Goal: Register for event/course

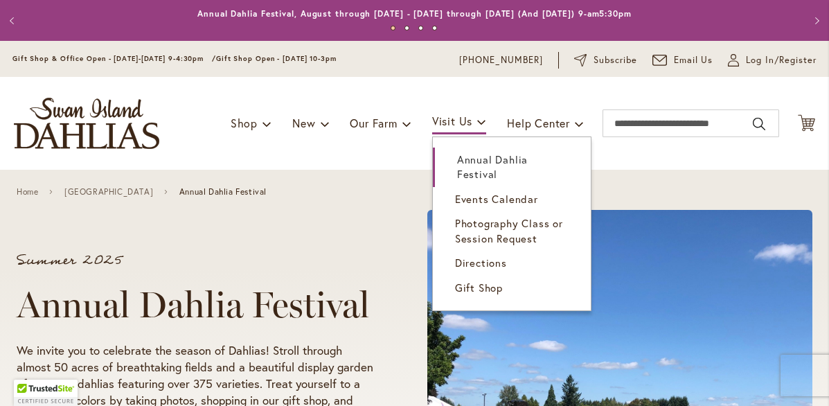
click at [472, 179] on span "Annual Dahlia Festival" at bounding box center [492, 166] width 71 height 28
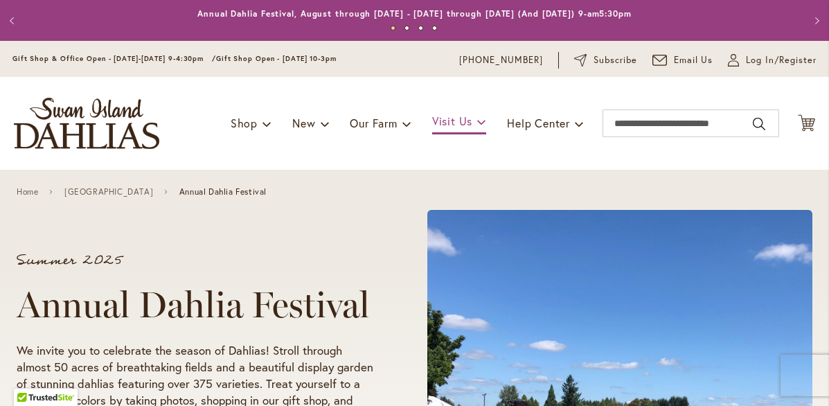
click at [462, 123] on div "Toggle Nav Shop Dahlia Tubers Collections Fresh Cut Dahlias Gardening Supplies …" at bounding box center [414, 123] width 829 height 93
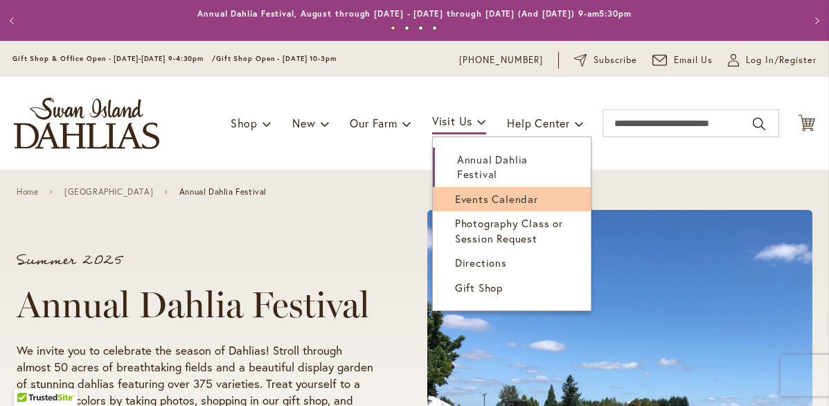
drag, startPoint x: 465, startPoint y: 152, endPoint x: 474, endPoint y: 223, distance: 71.1
click at [474, 136] on li "Visit Us Annual Dahlia Festival Events Calendar Photography Class or Session Re…" at bounding box center [459, 123] width 54 height 26
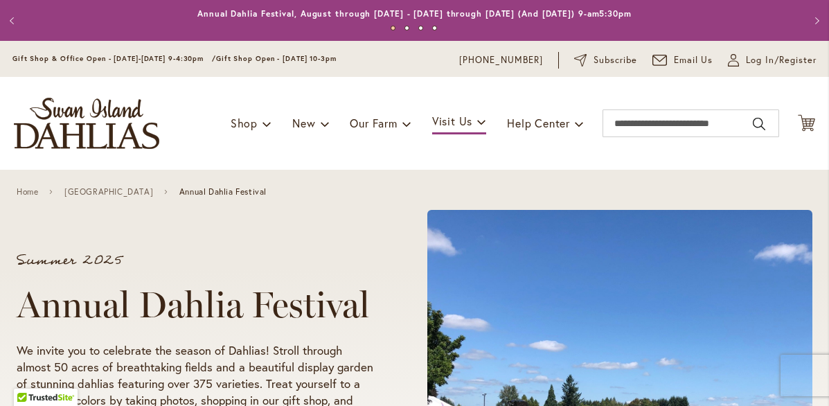
click at [474, 213] on div "Home Swan Island Dahlias Farm Annual Dahlia Festival" at bounding box center [414, 192] width 829 height 44
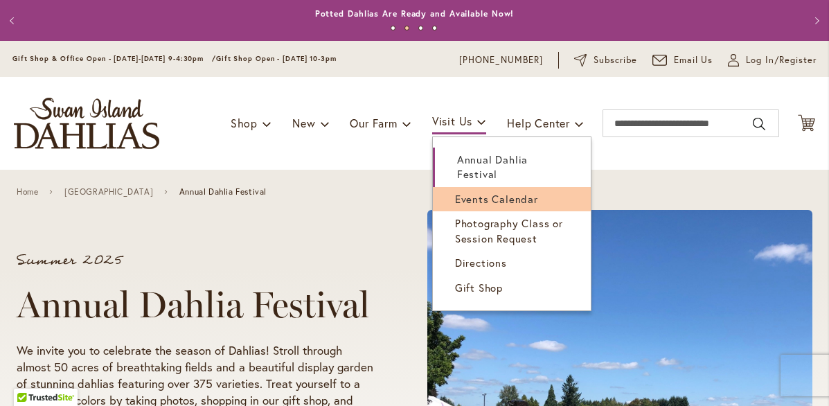
click at [459, 206] on span "Events Calendar" at bounding box center [496, 199] width 83 height 14
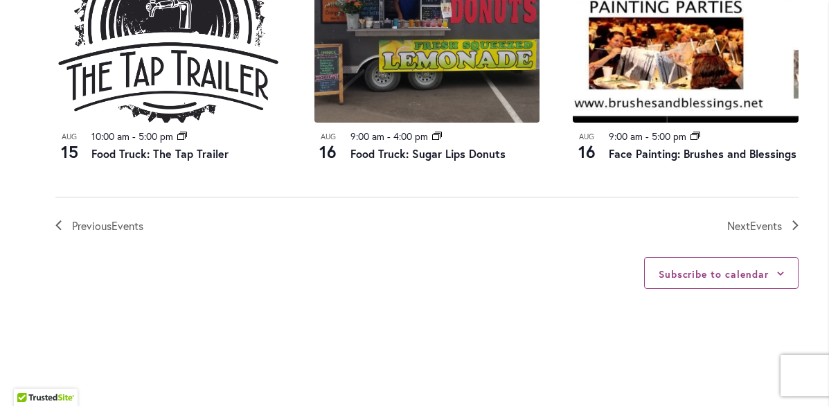
scroll to position [1653, 0]
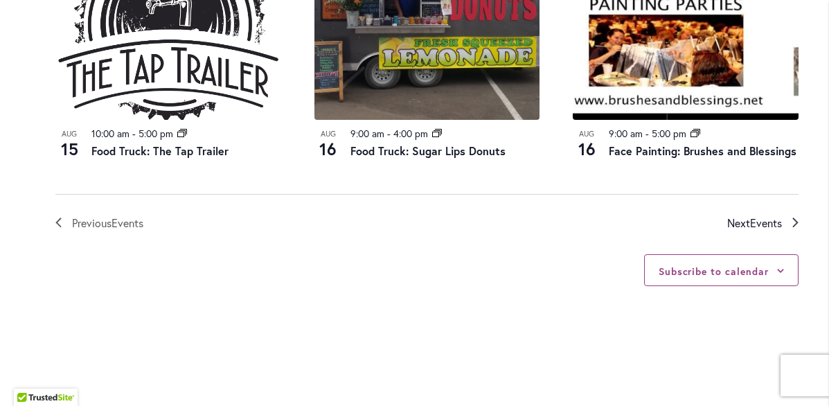
click at [793, 227] on icon "Next Events" at bounding box center [795, 222] width 6 height 10
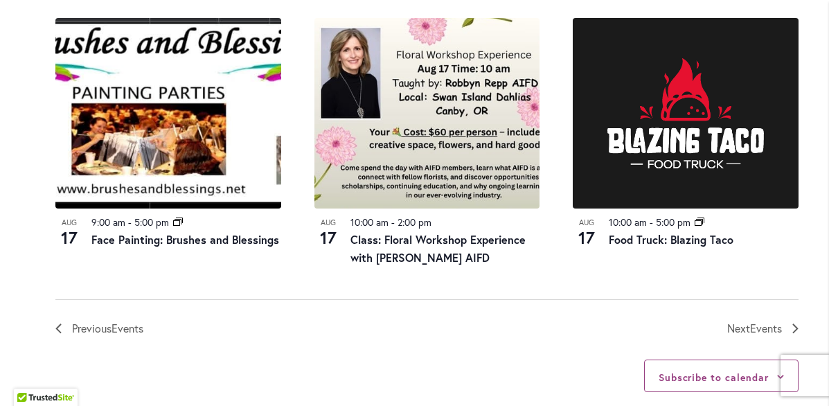
scroll to position [1584, 0]
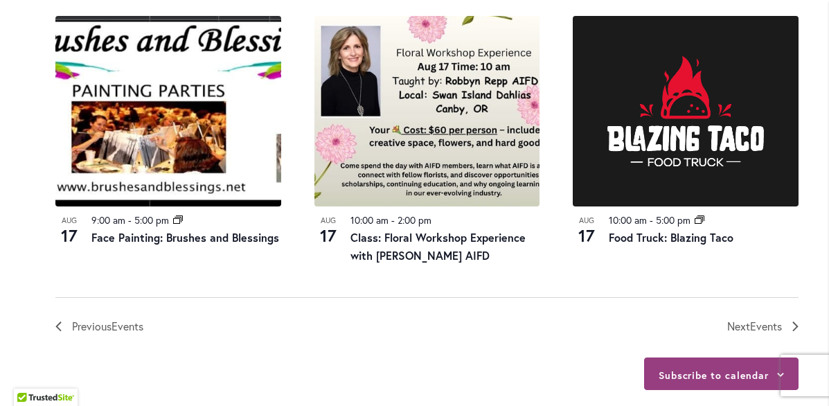
click at [704, 382] on button "Subscribe to calendar" at bounding box center [714, 375] width 110 height 13
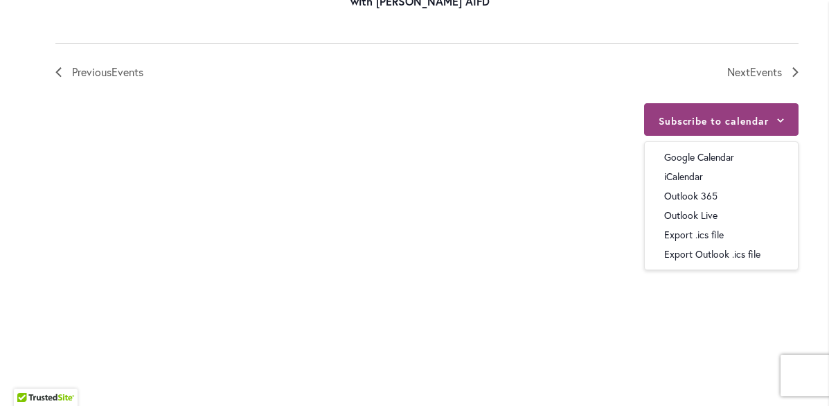
scroll to position [1852, 0]
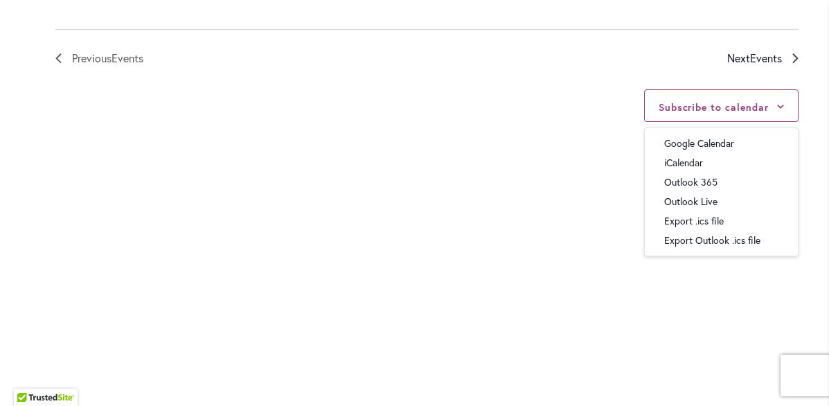
click at [793, 63] on icon "Next Events" at bounding box center [795, 58] width 6 height 10
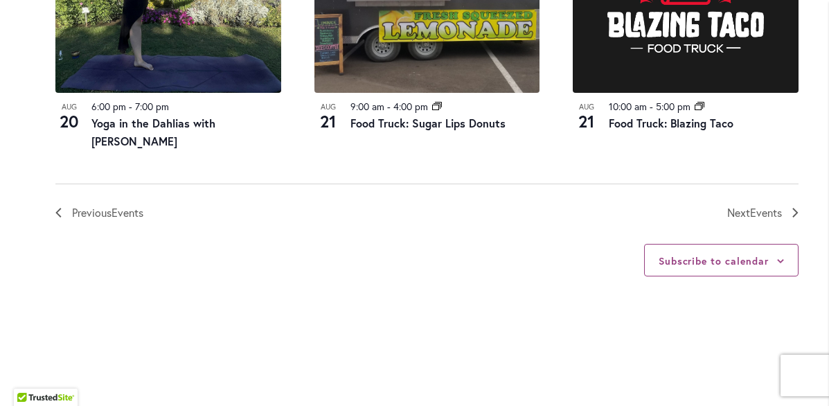
scroll to position [1700, 0]
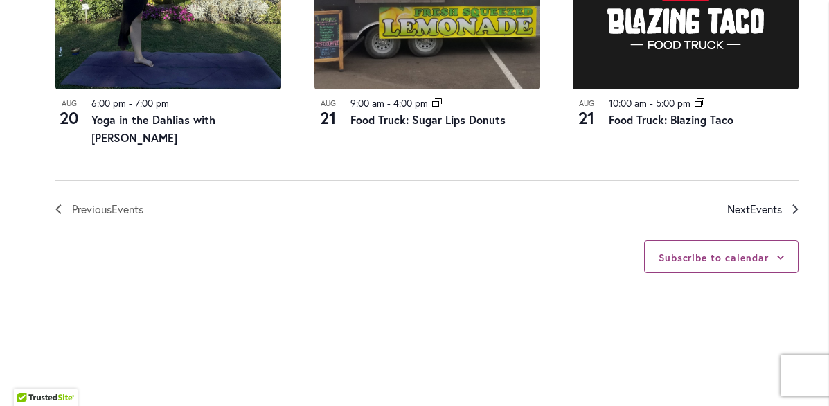
click at [783, 218] on link "Next Events" at bounding box center [762, 209] width 71 height 18
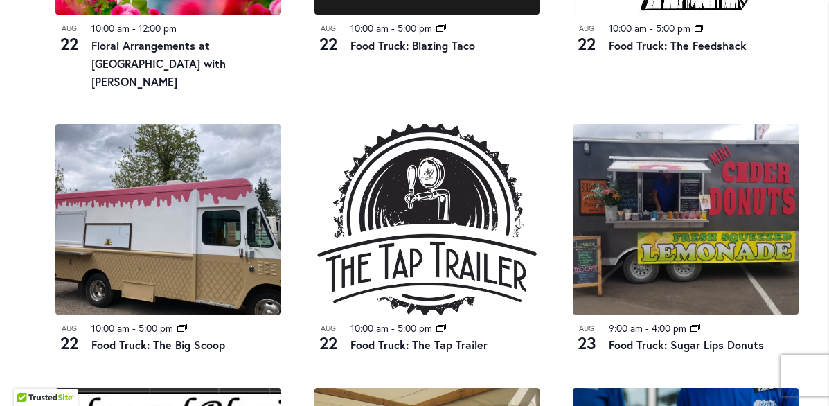
scroll to position [1196, 0]
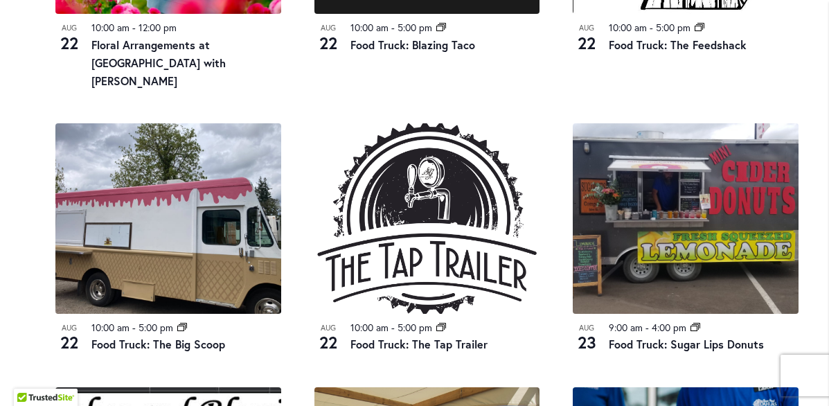
click at [152, 36] on div "10:00 am - 12:00 pm" at bounding box center [186, 28] width 190 height 16
click at [124, 82] on link "Floral Arrangements at Swan Island Dahlias with Heather Schloe" at bounding box center [158, 62] width 134 height 51
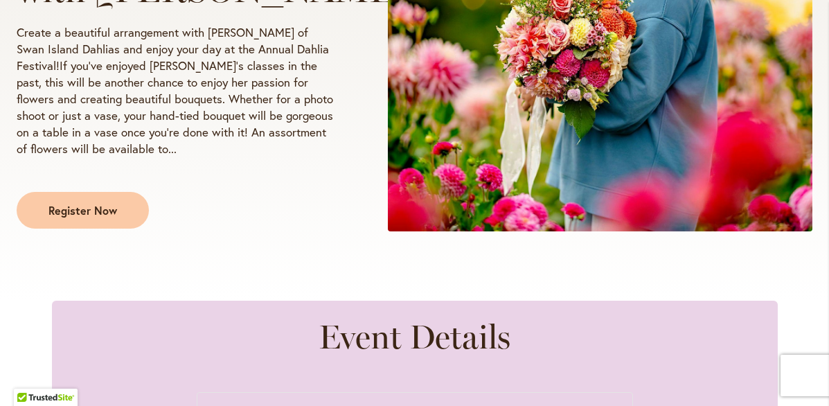
scroll to position [418, 0]
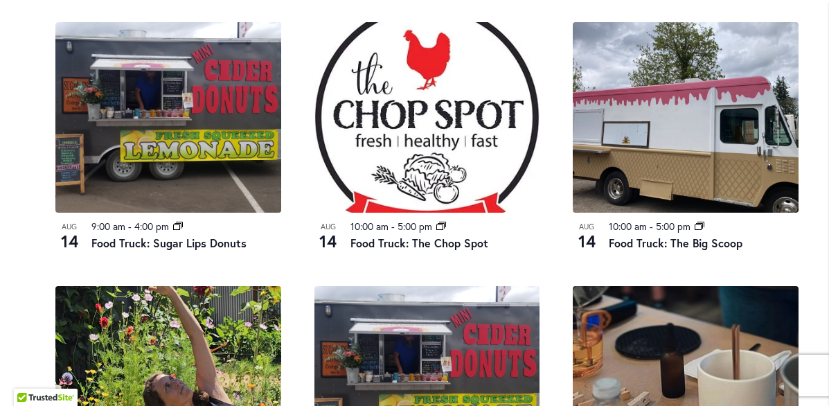
scroll to position [734, 0]
